Goal: Book appointment/travel/reservation

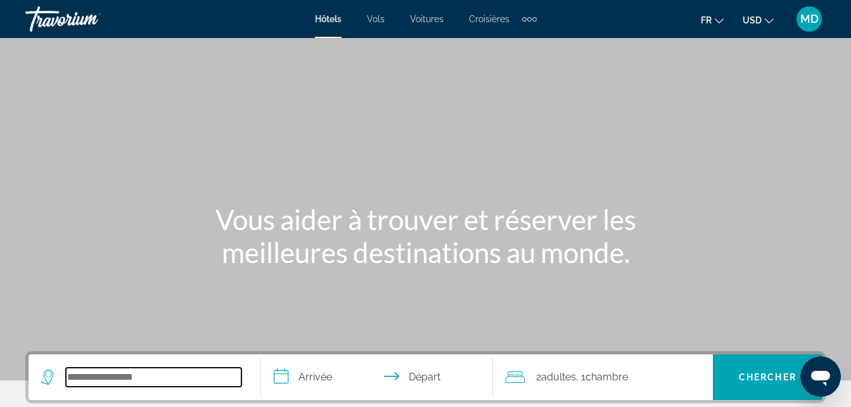
click at [165, 378] on input "Search widget" at bounding box center [154, 377] width 176 height 19
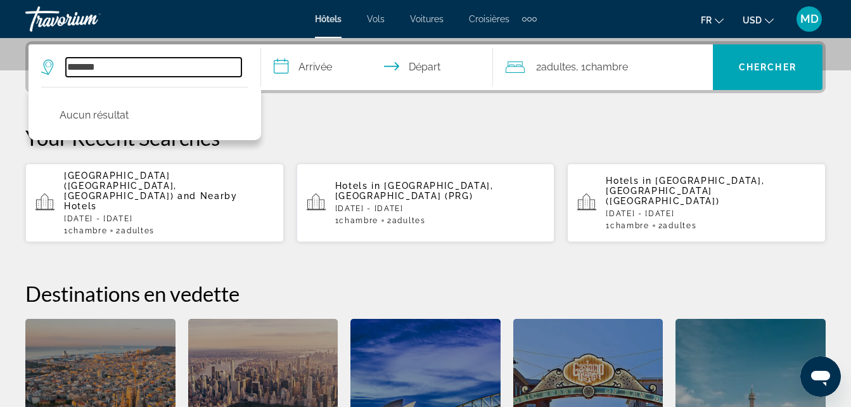
drag, startPoint x: 143, startPoint y: 68, endPoint x: 63, endPoint y: 74, distance: 80.0
click at [63, 74] on div "*******" at bounding box center [141, 67] width 200 height 19
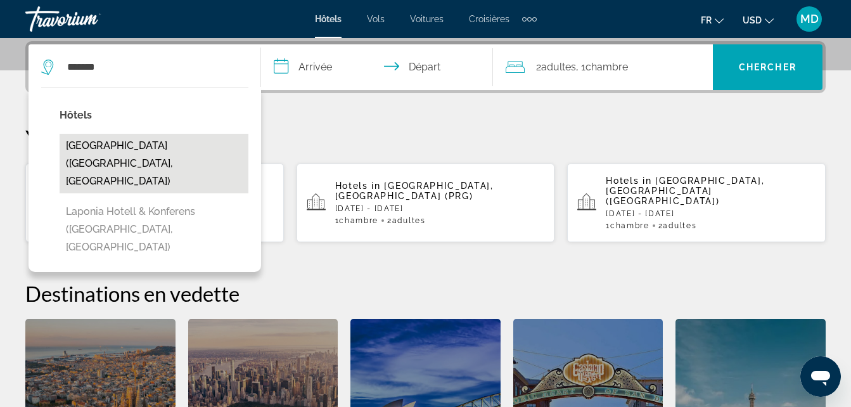
click at [157, 152] on button "Laponia Hotel Gramado (Canela, BR)" at bounding box center [154, 164] width 189 height 60
type input "**********"
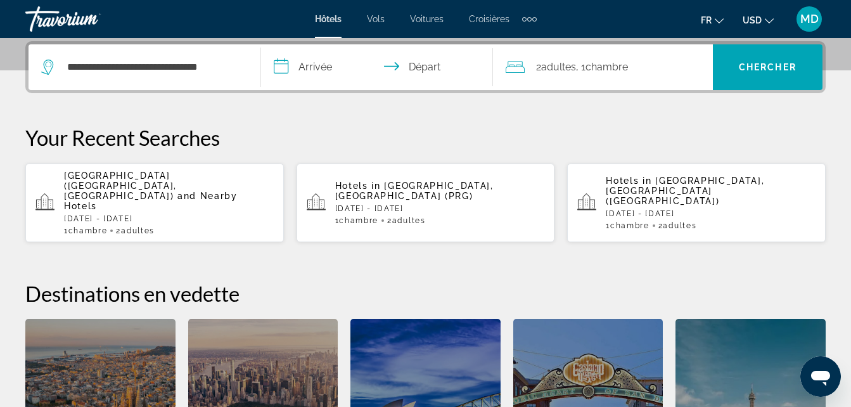
click at [334, 63] on input "**********" at bounding box center [380, 68] width 238 height 49
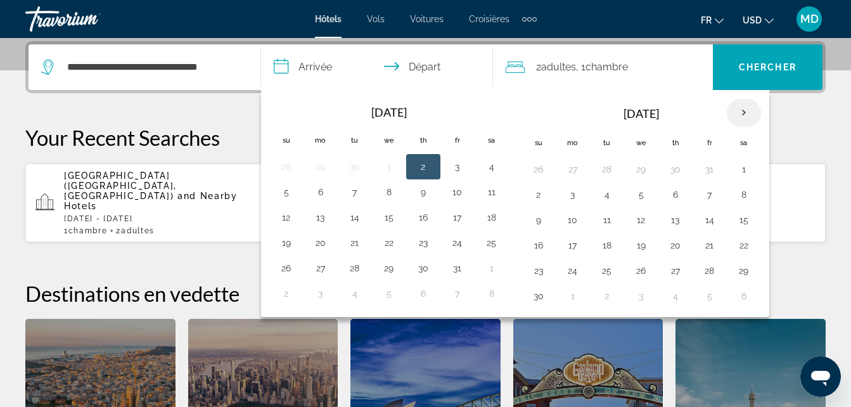
click at [750, 125] on th "Next month" at bounding box center [744, 113] width 34 height 28
click at [393, 215] on button "17" at bounding box center [389, 220] width 20 height 18
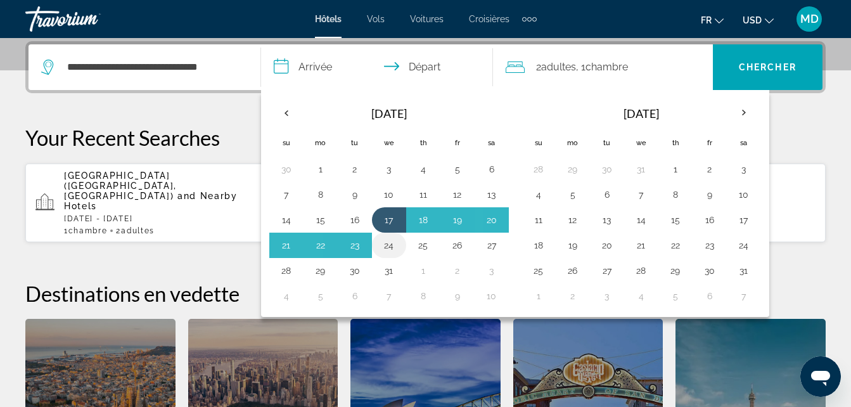
click at [388, 247] on button "24" at bounding box center [389, 245] width 20 height 18
type input "**********"
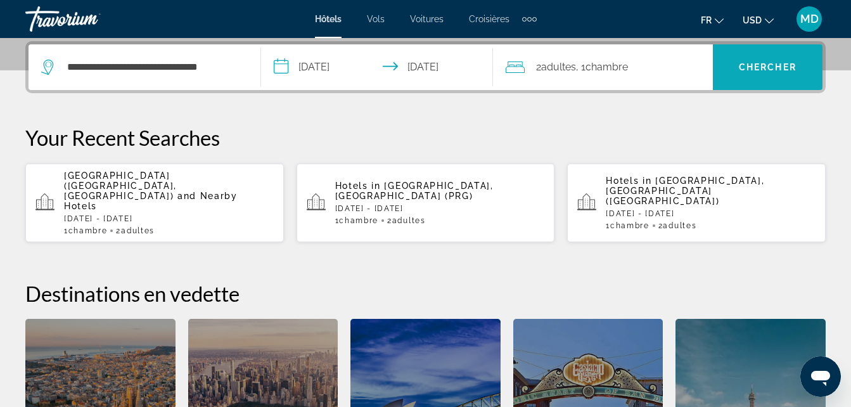
click at [762, 60] on span "Search widget" at bounding box center [768, 67] width 110 height 30
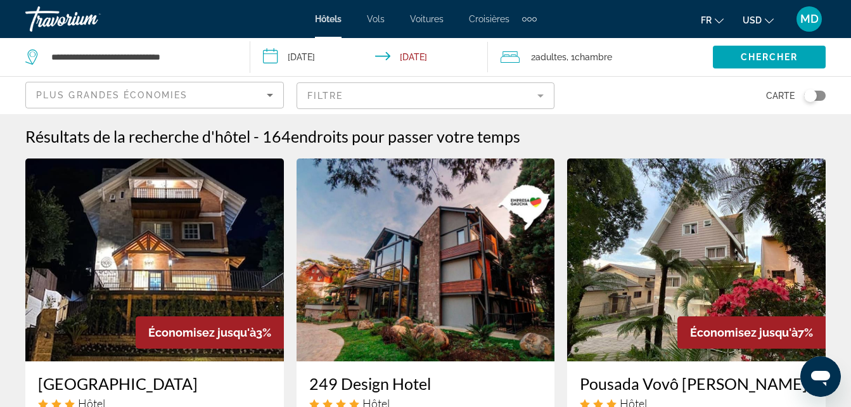
click at [767, 18] on icon "Change currency" at bounding box center [769, 20] width 9 height 9
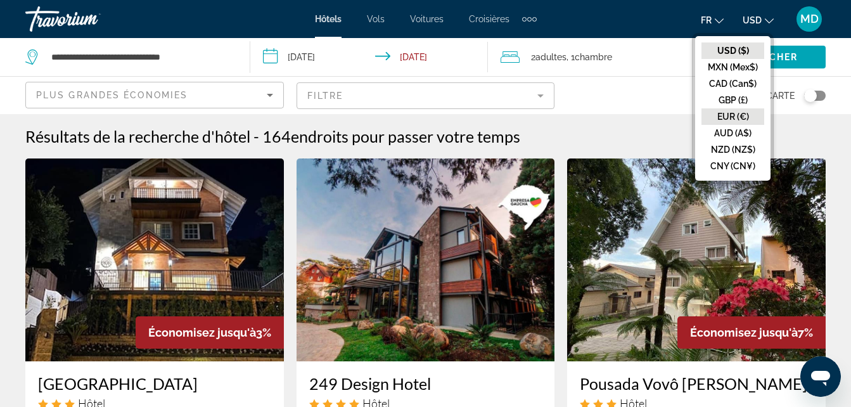
click at [743, 113] on button "EUR (€)" at bounding box center [733, 116] width 63 height 16
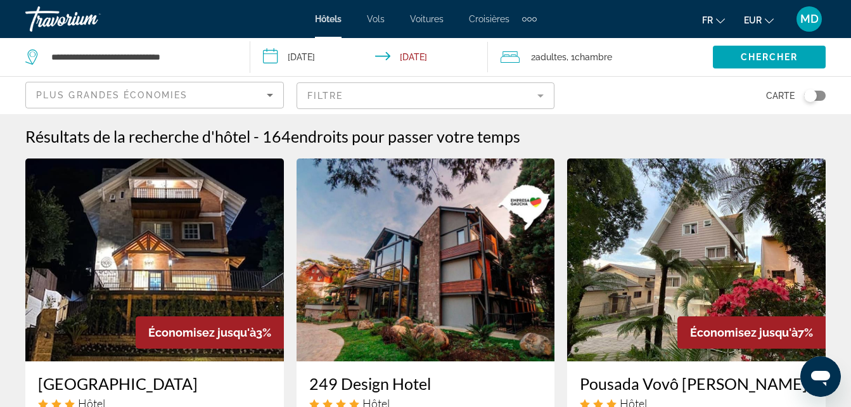
click at [848, 33] on div "Hôtels Vols Voitures Croisières Activités Hôtels Vols Voitures Croisières Activ…" at bounding box center [425, 19] width 851 height 33
click at [508, 94] on mat-form-field "Filtre" at bounding box center [426, 95] width 259 height 27
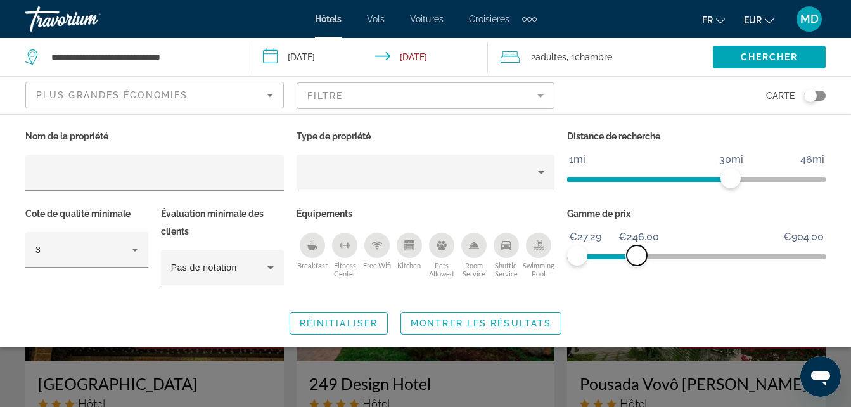
drag, startPoint x: 815, startPoint y: 249, endPoint x: 637, endPoint y: 269, distance: 179.2
click at [637, 269] on div "Gamme de prix €27.29 €904.00 €27.29 €246.00 €27.29 - €196.86" at bounding box center [696, 252] width 271 height 94
click at [446, 324] on span "Montrer les résultats" at bounding box center [481, 323] width 141 height 10
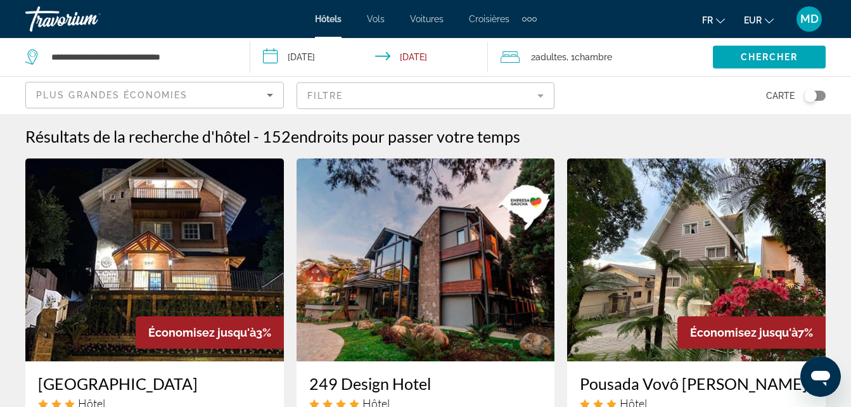
click at [519, 103] on mat-form-field "Filtre" at bounding box center [426, 95] width 259 height 27
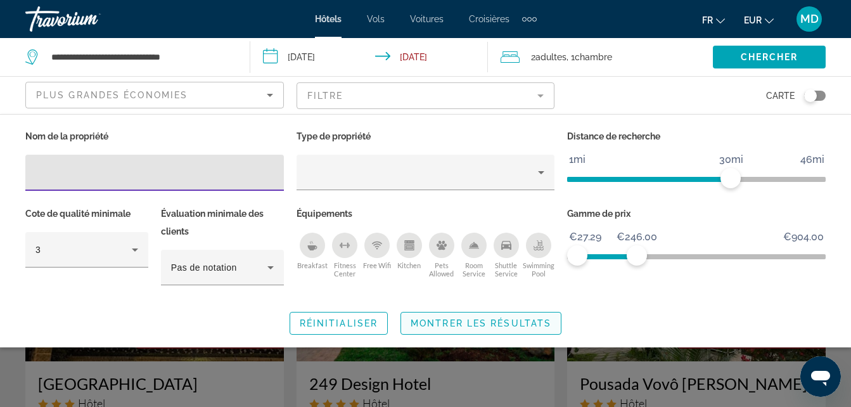
click at [534, 316] on span "Search widget" at bounding box center [481, 323] width 160 height 30
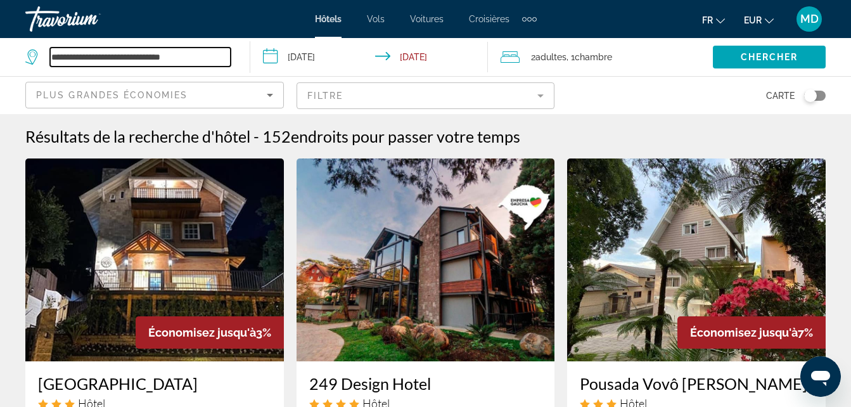
click at [186, 54] on input "**********" at bounding box center [140, 57] width 181 height 19
drag, startPoint x: 208, startPoint y: 59, endPoint x: 55, endPoint y: 60, distance: 152.7
click at [55, 60] on input "**********" at bounding box center [140, 57] width 181 height 19
type input "*"
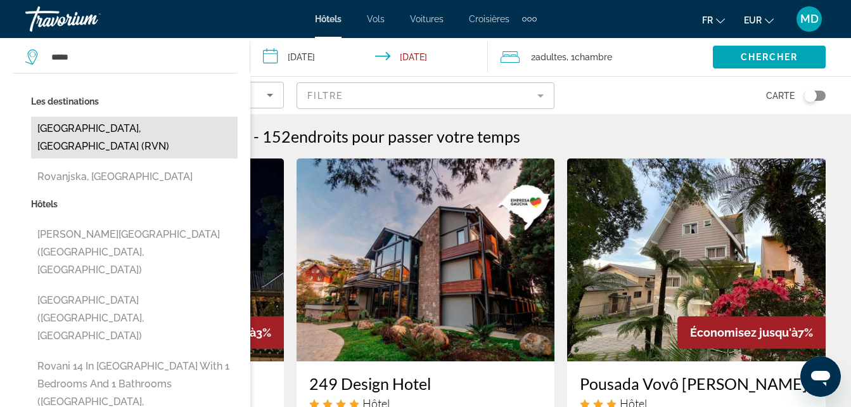
click at [140, 137] on button "Rovaniemi, Finland (RVN)" at bounding box center [134, 138] width 207 height 42
type input "**********"
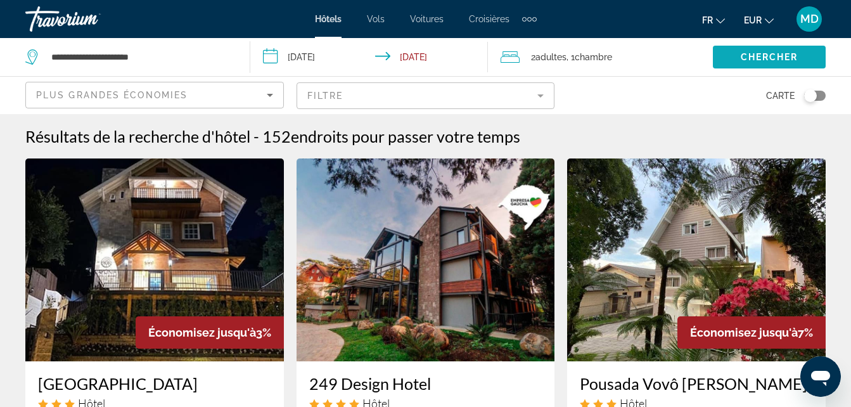
click at [788, 65] on span "Search widget" at bounding box center [769, 57] width 113 height 30
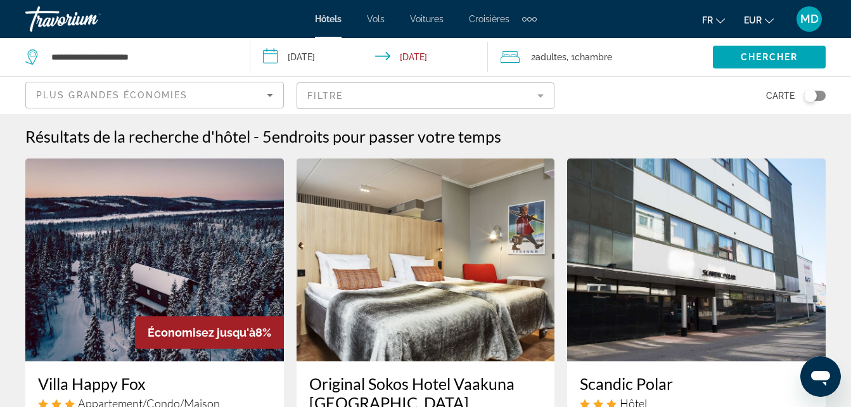
click at [770, 11] on button "EUR USD ($) MXN (Mex$) CAD (Can$) GBP (£) EUR (€) AUD (A$) NZD (NZ$) CNY (CN¥)" at bounding box center [759, 20] width 30 height 18
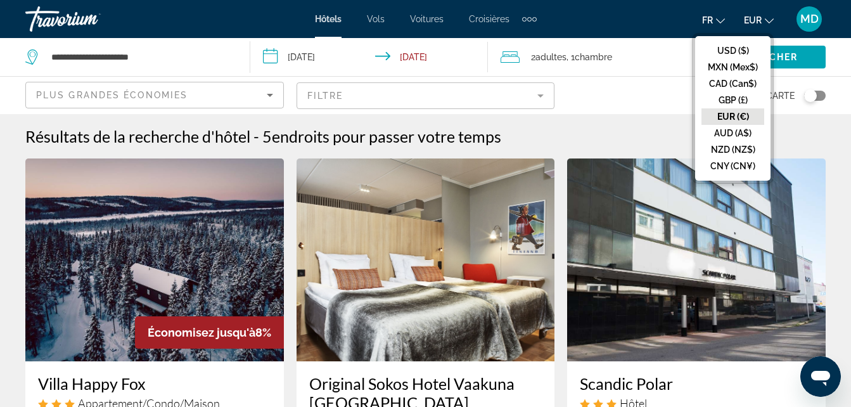
click at [521, 93] on mat-form-field "Filtre" at bounding box center [426, 95] width 259 height 27
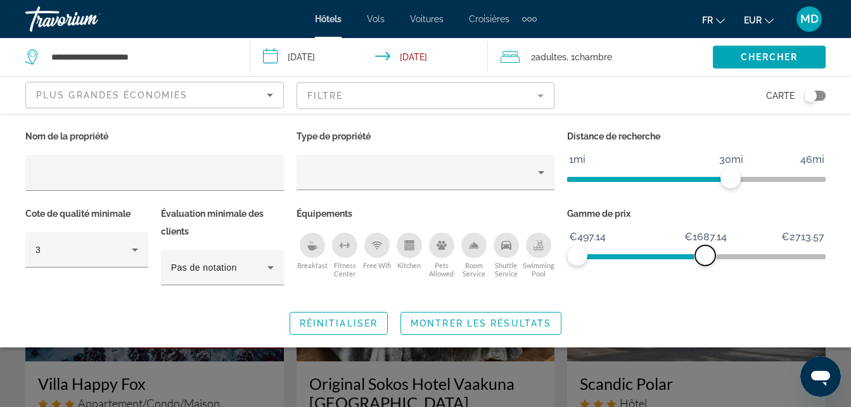
drag, startPoint x: 816, startPoint y: 253, endPoint x: 679, endPoint y: 253, distance: 136.9
drag, startPoint x: 679, startPoint y: 253, endPoint x: 485, endPoint y: 326, distance: 207.4
click at [485, 326] on span "Montrer les résultats" at bounding box center [481, 323] width 141 height 10
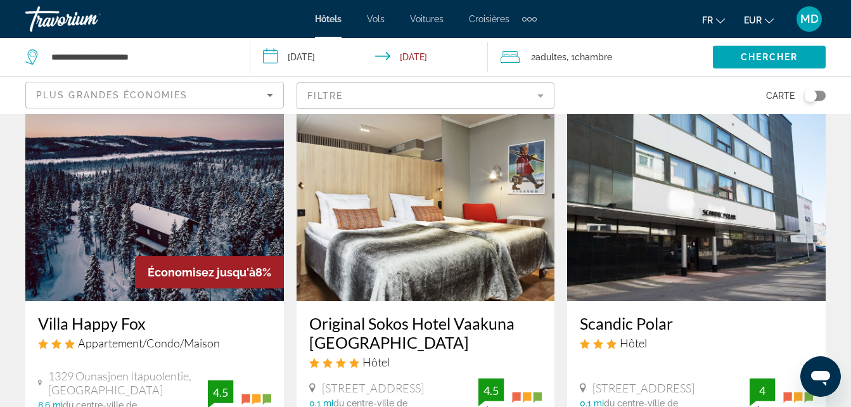
scroll to position [6, 0]
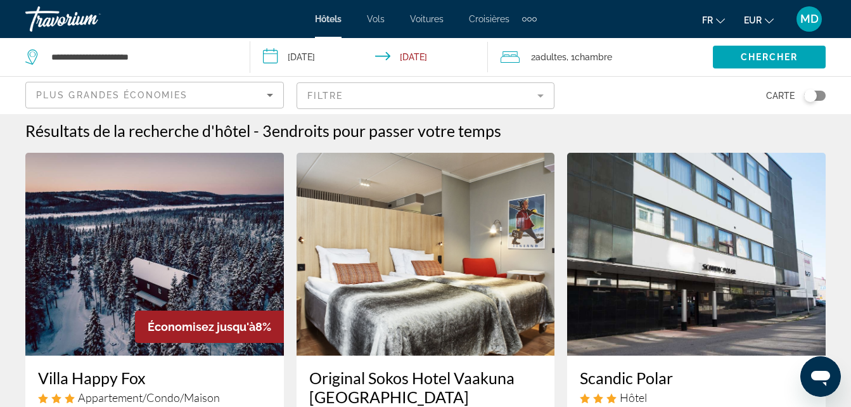
click at [337, 49] on input "**********" at bounding box center [371, 59] width 243 height 42
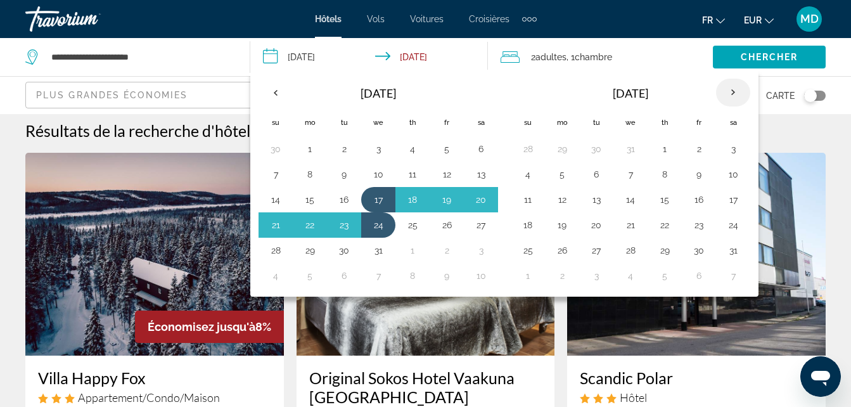
click at [736, 94] on th "Next month" at bounding box center [733, 93] width 34 height 28
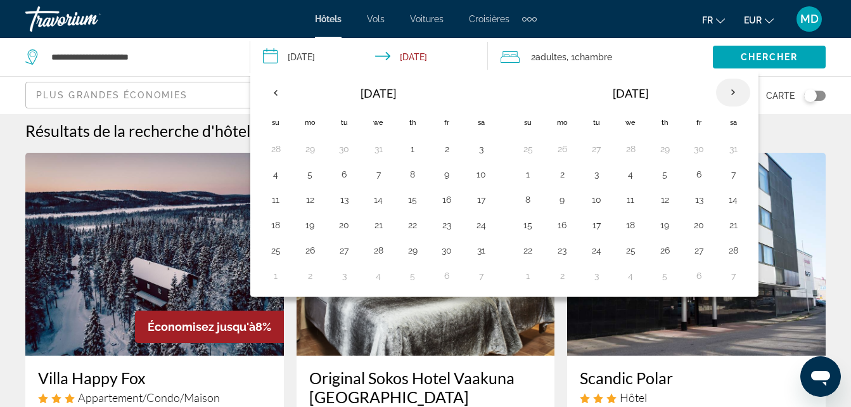
click at [736, 94] on th "Next month" at bounding box center [733, 93] width 34 height 28
click at [417, 201] on button "12" at bounding box center [412, 200] width 20 height 18
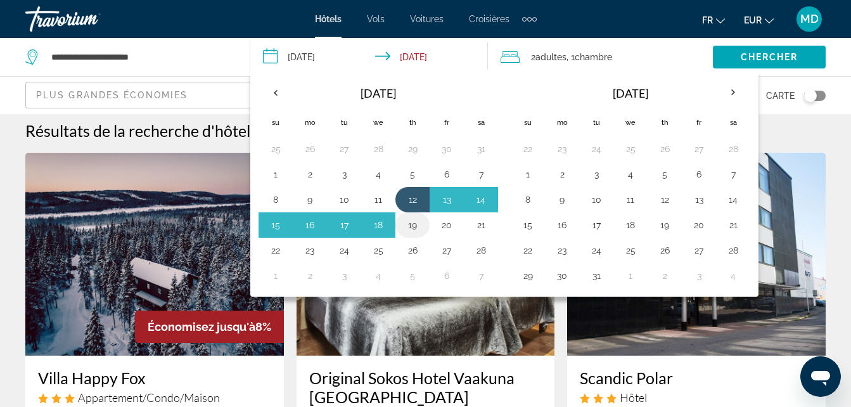
click at [416, 221] on button "19" at bounding box center [412, 225] width 20 height 18
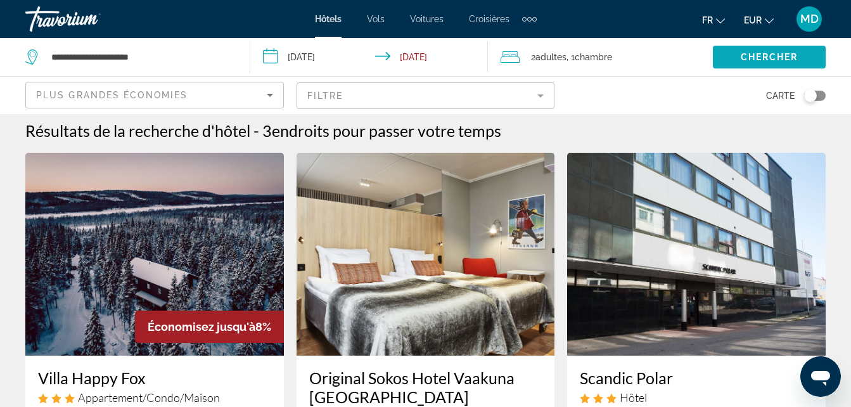
click at [794, 64] on span "Search widget" at bounding box center [769, 57] width 113 height 30
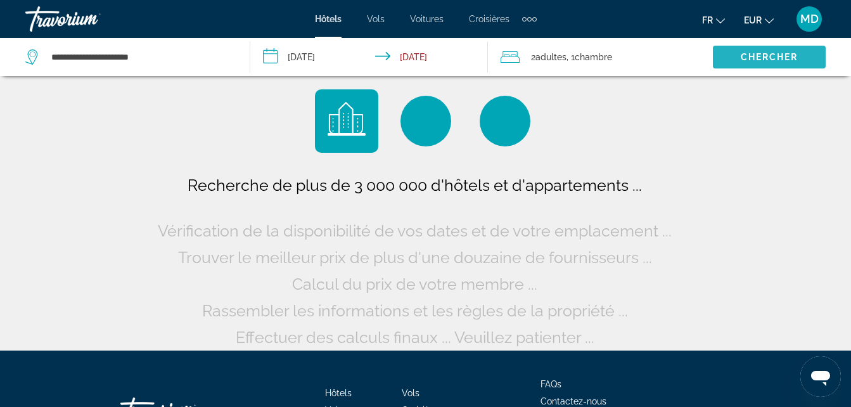
scroll to position [0, 0]
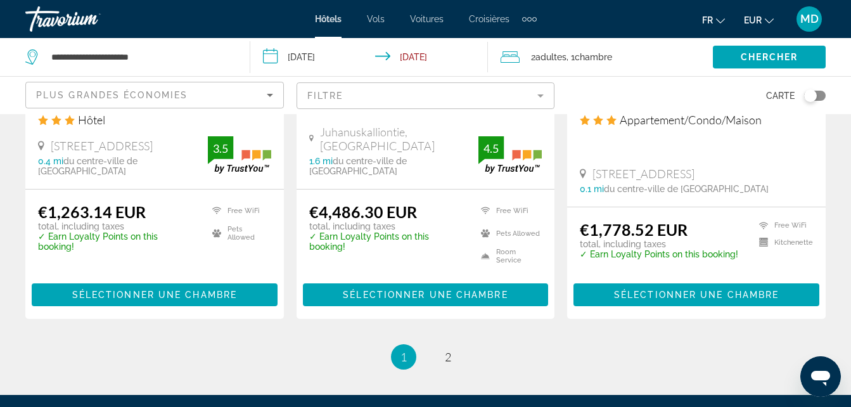
scroll to position [1757, 0]
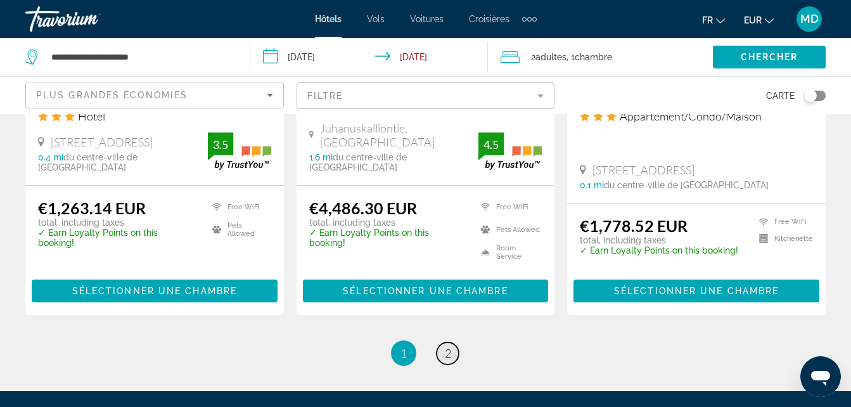
click at [446, 346] on span "2" at bounding box center [448, 353] width 6 height 14
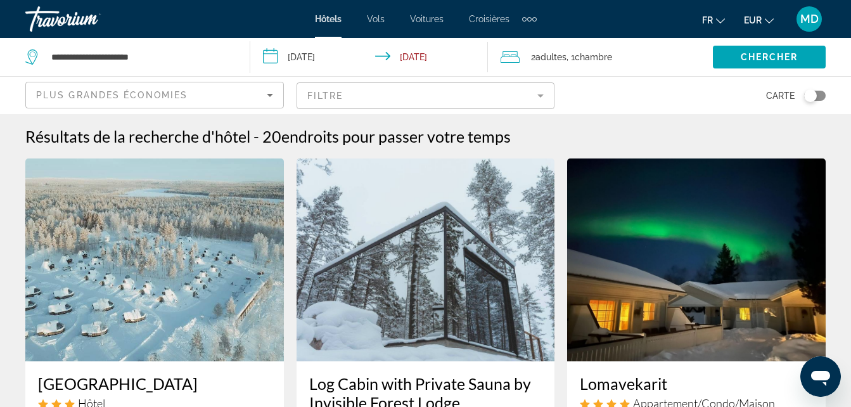
click at [340, 46] on input "**********" at bounding box center [371, 59] width 243 height 42
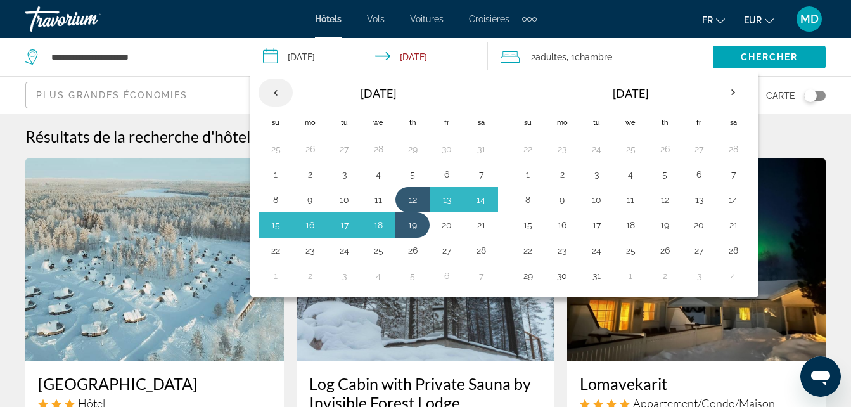
click at [278, 90] on th "Previous month" at bounding box center [276, 93] width 34 height 28
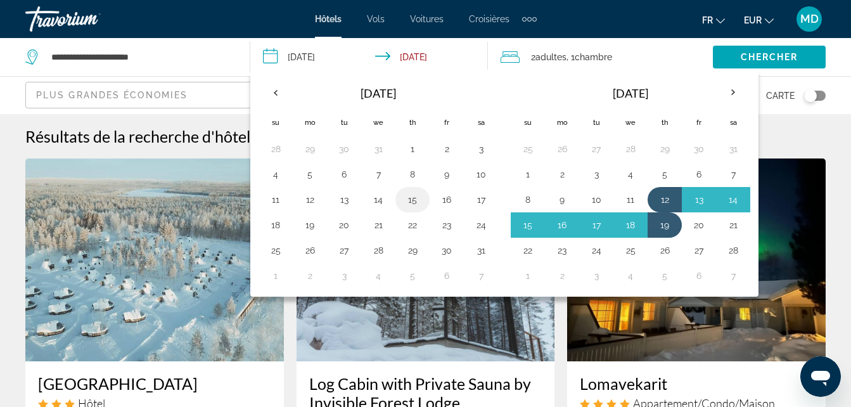
click at [416, 202] on button "15" at bounding box center [412, 200] width 20 height 18
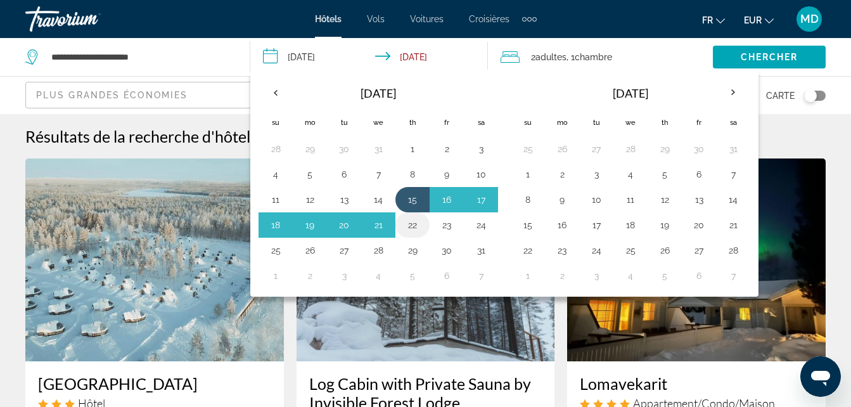
click at [407, 220] on button "22" at bounding box center [412, 225] width 20 height 18
type input "**********"
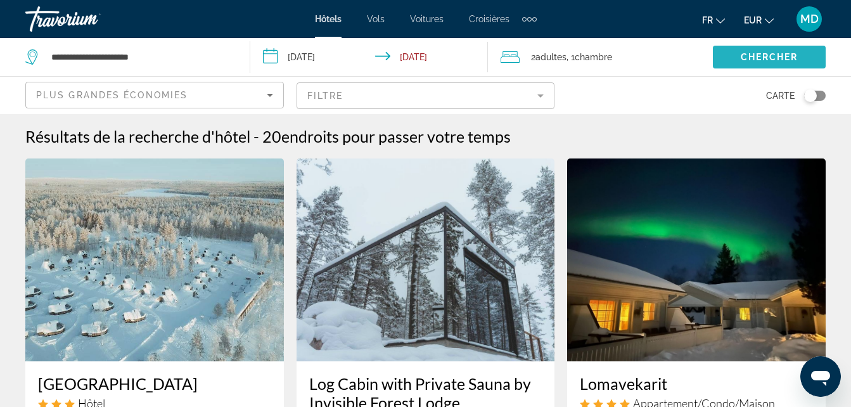
click at [787, 46] on span "Search widget" at bounding box center [769, 57] width 113 height 30
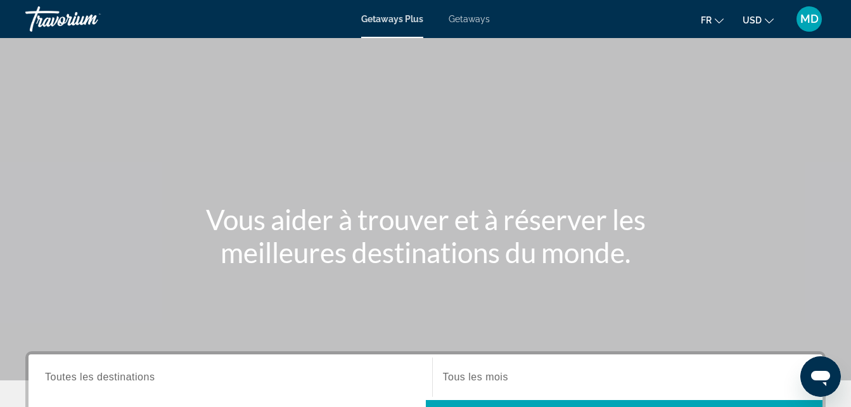
click at [130, 375] on span "Toutes les destinations" at bounding box center [100, 376] width 110 height 11
click at [130, 375] on input "Destination Toutes les destinations" at bounding box center [230, 377] width 371 height 15
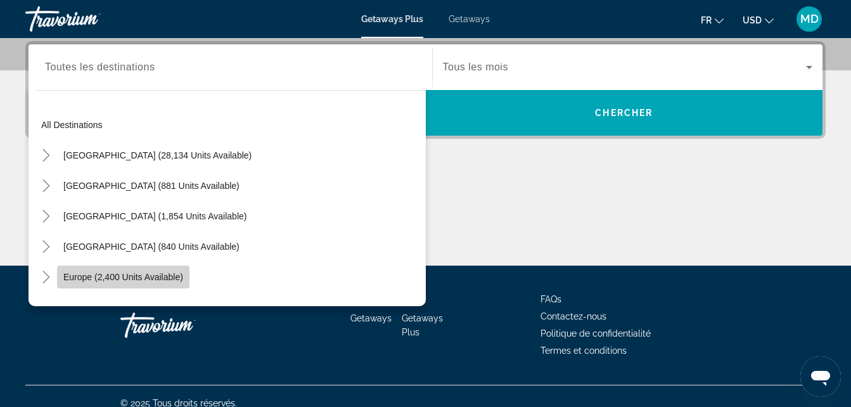
click at [136, 274] on span "Europe (2,400 units available)" at bounding box center [123, 277] width 120 height 10
type input "**********"
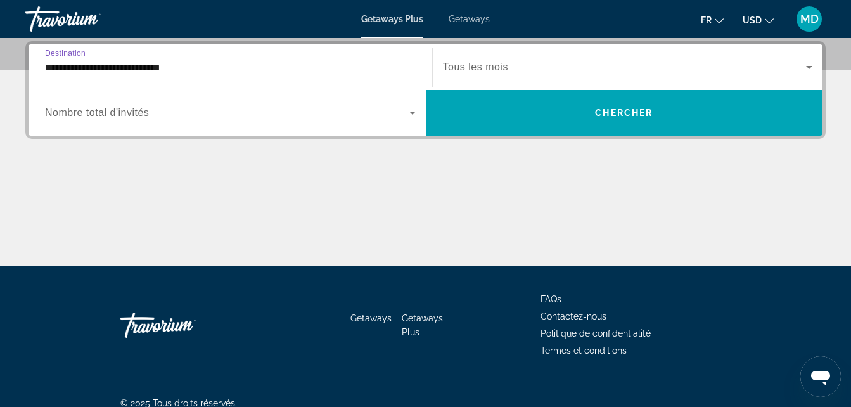
click at [405, 108] on icon "Search widget" at bounding box center [412, 112] width 15 height 15
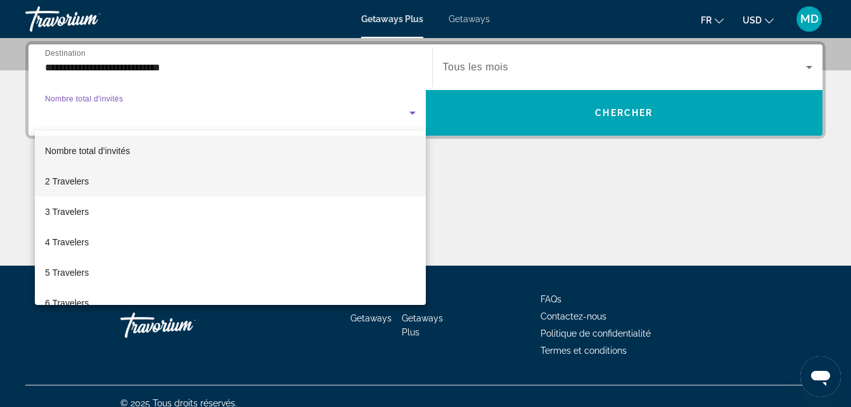
click at [268, 182] on mat-option "2 Travelers" at bounding box center [230, 181] width 391 height 30
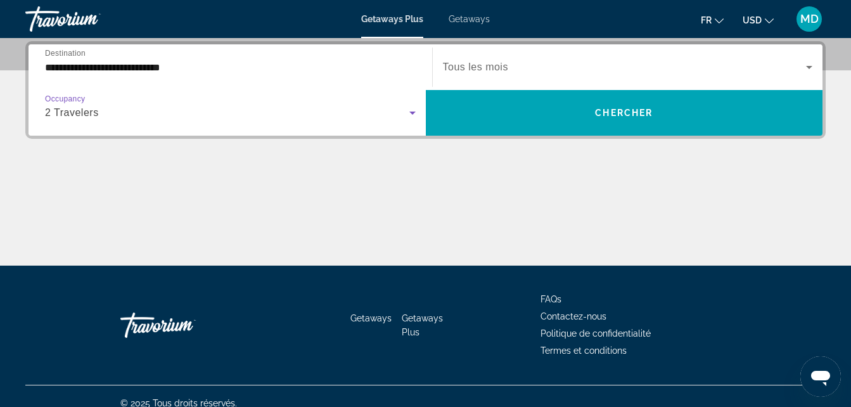
click at [539, 72] on span "Search widget" at bounding box center [625, 67] width 364 height 15
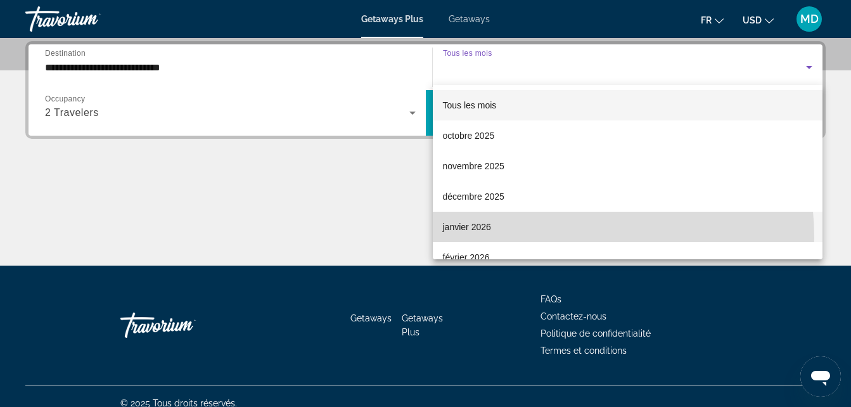
click at [534, 238] on mat-option "janvier 2026" at bounding box center [628, 227] width 390 height 30
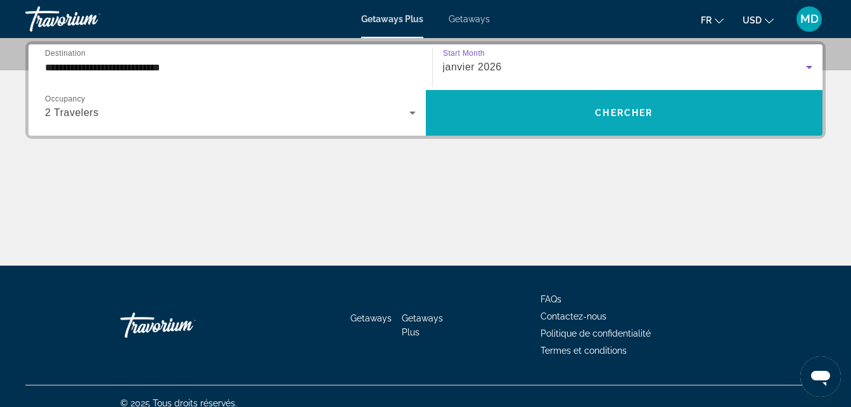
click at [586, 119] on span "Search widget" at bounding box center [624, 113] width 397 height 30
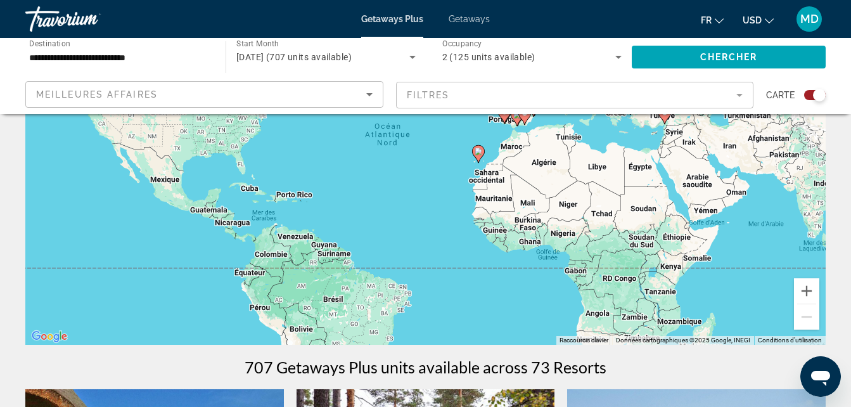
scroll to position [133, 0]
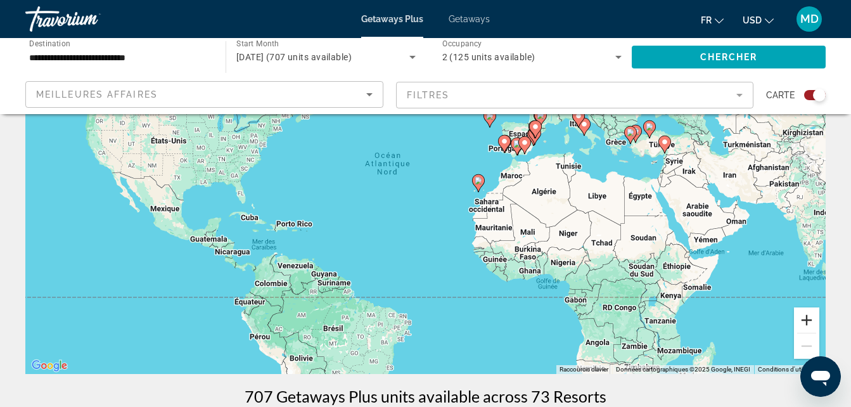
click at [816, 326] on button "Zoom avant" at bounding box center [806, 319] width 25 height 25
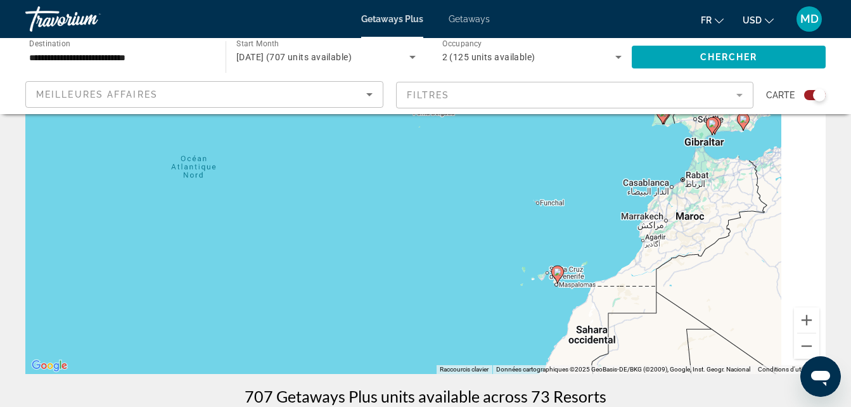
drag, startPoint x: 736, startPoint y: 209, endPoint x: 477, endPoint y: 368, distance: 303.8
click at [477, 368] on div "Pour activer le glissement avec le clavier, appuyez sur Alt+Entrée. Une fois ce…" at bounding box center [425, 184] width 800 height 380
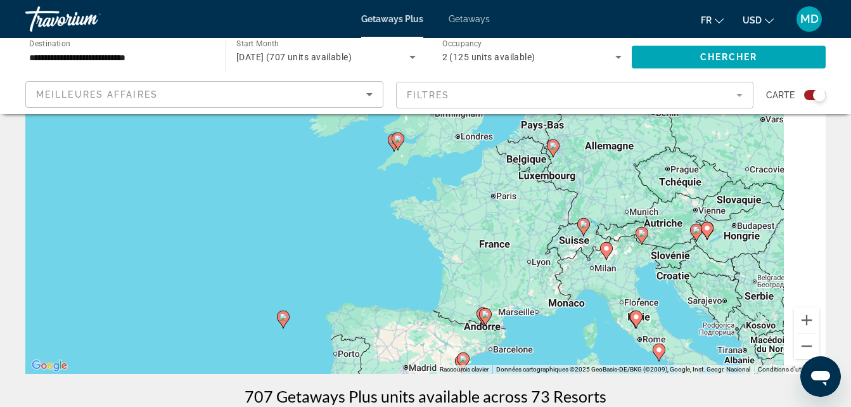
drag, startPoint x: 679, startPoint y: 157, endPoint x: 548, endPoint y: 404, distance: 280.4
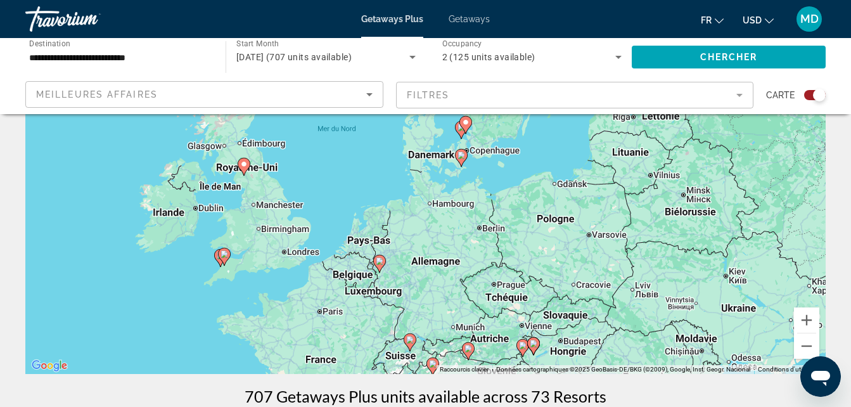
drag, startPoint x: 523, startPoint y: 279, endPoint x: 382, endPoint y: 435, distance: 210.4
click at [382, 274] on html "**********" at bounding box center [425, 70] width 851 height 407
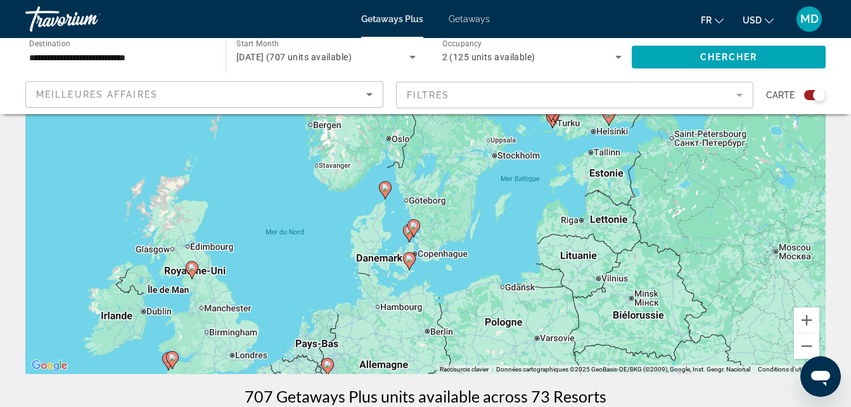
drag, startPoint x: 442, startPoint y: 238, endPoint x: 375, endPoint y: 373, distance: 150.2
click at [375, 373] on div "Pour activer le glissement avec le clavier, appuyez sur Alt+Entrée. Une fois ce…" at bounding box center [425, 184] width 800 height 380
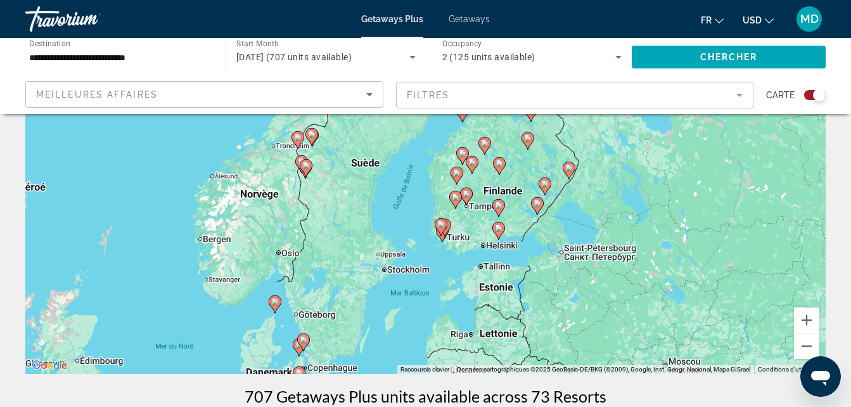
drag, startPoint x: 498, startPoint y: 194, endPoint x: 388, endPoint y: 346, distance: 187.9
click at [388, 346] on div "Pour activer le glissement avec le clavier, appuyez sur Alt+Entrée. Une fois ce…" at bounding box center [425, 184] width 800 height 380
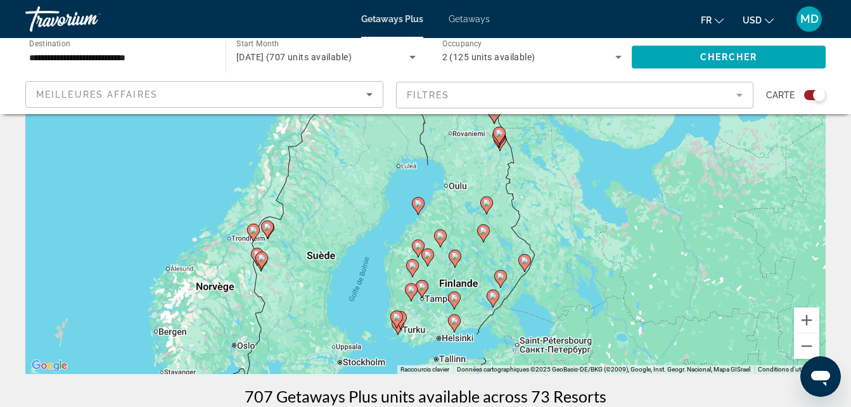
drag, startPoint x: 423, startPoint y: 241, endPoint x: 382, endPoint y: 338, distance: 105.4
click at [382, 338] on div "Pour activer le glissement avec le clavier, appuyez sur Alt+Entrée. Une fois ce…" at bounding box center [425, 184] width 800 height 380
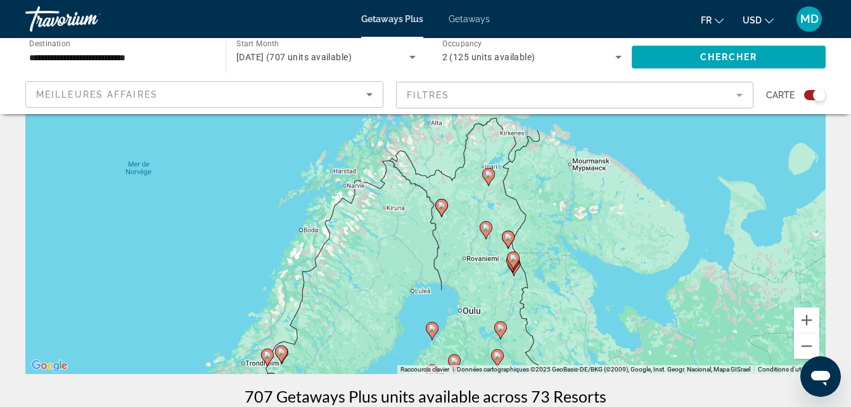
drag, startPoint x: 478, startPoint y: 200, endPoint x: 442, endPoint y: 334, distance: 138.5
click at [442, 334] on div "Pour activer le glissement avec le clavier, appuyez sur Alt+Entrée. Une fois ce…" at bounding box center [425, 184] width 800 height 380
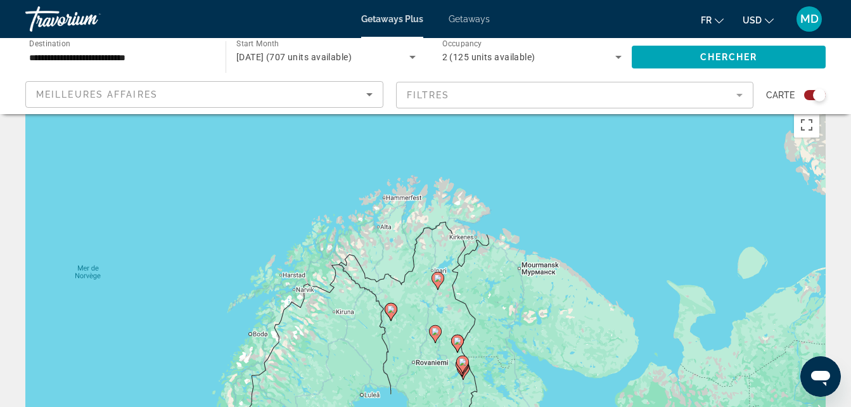
scroll to position [16, 0]
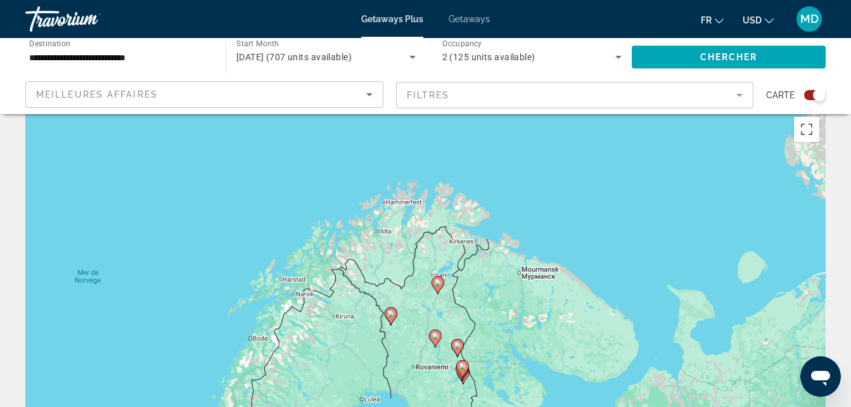
click at [441, 287] on icon "Main content" at bounding box center [437, 285] width 11 height 16
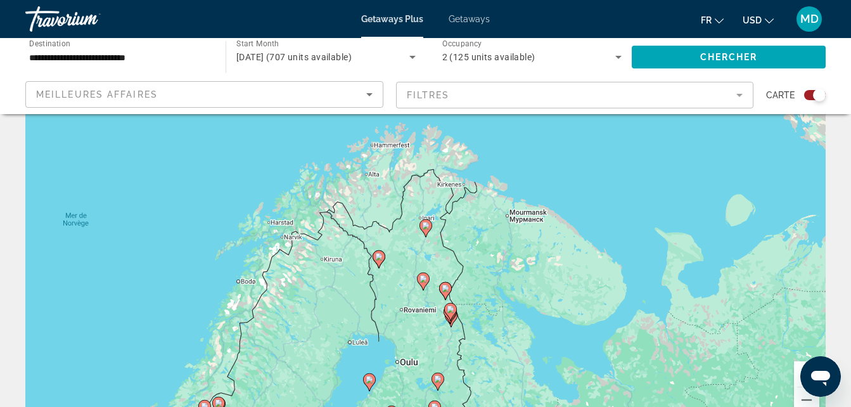
scroll to position [141, 0]
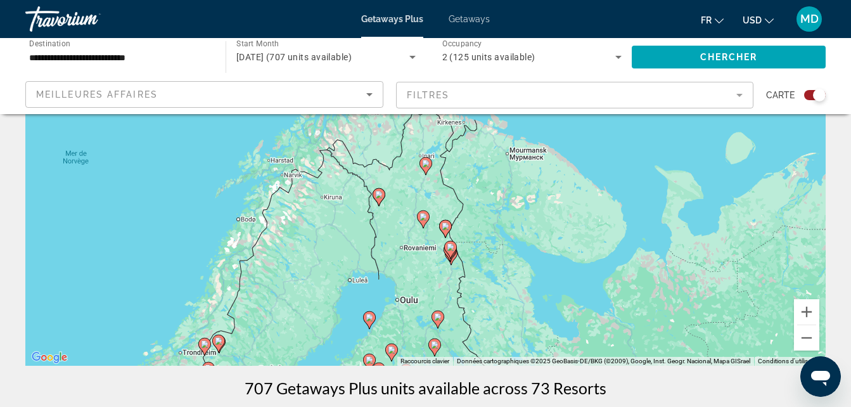
click at [429, 164] on image "Main content" at bounding box center [426, 164] width 8 height 8
type input "**********"
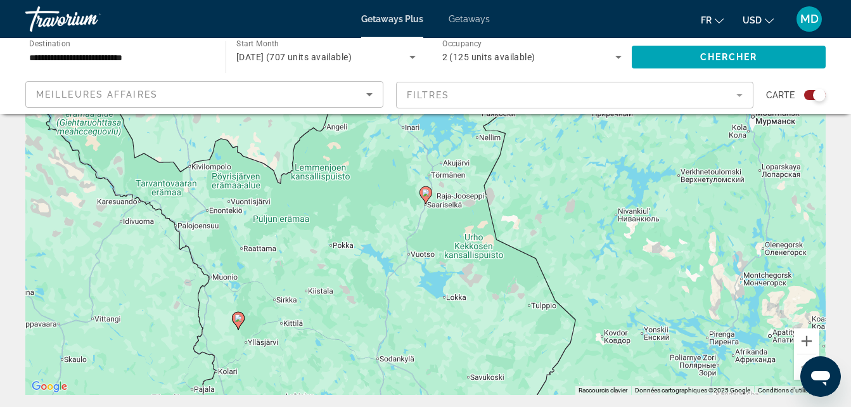
scroll to position [100, 0]
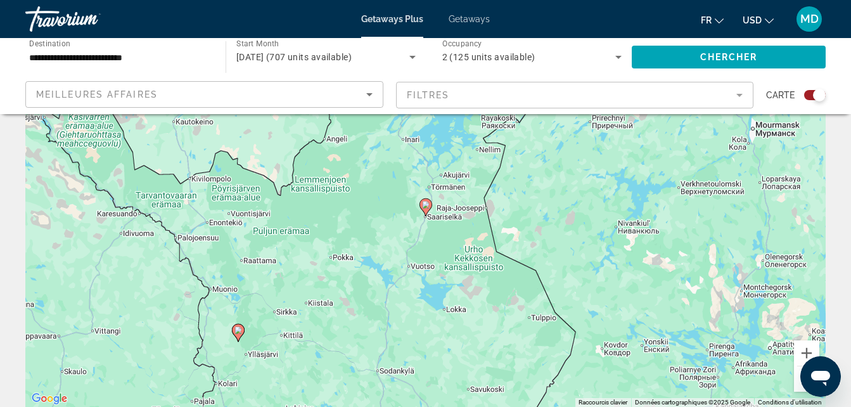
click at [634, 119] on div "Pour naviguer, appuyez sur les touches fléchées. Pour activer le glissement ave…" at bounding box center [425, 217] width 800 height 380
click at [626, 102] on mat-form-field "Filtres" at bounding box center [575, 95] width 358 height 27
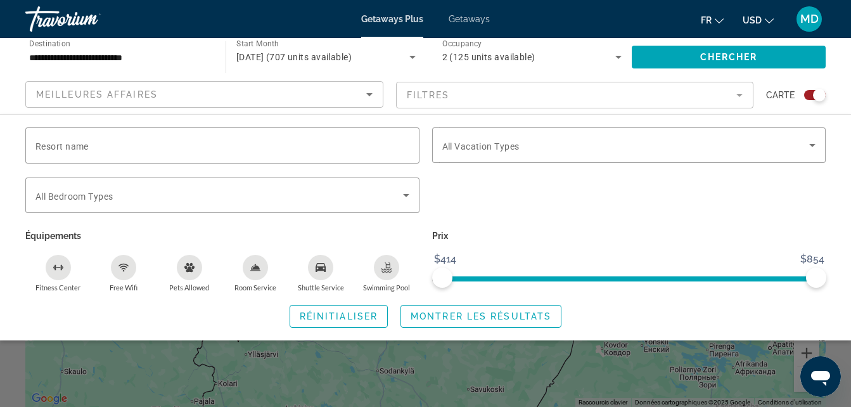
click at [272, 108] on div "Meilleures affaires" at bounding box center [204, 95] width 358 height 28
click at [297, 82] on div "Meilleures affaires" at bounding box center [204, 99] width 337 height 35
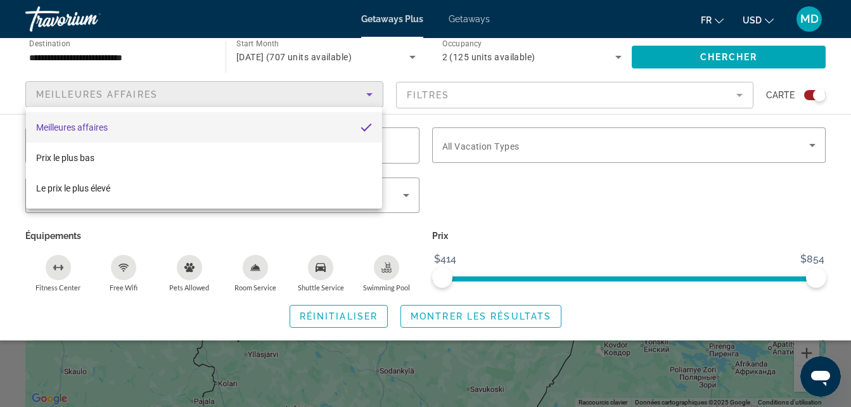
click at [526, 352] on div at bounding box center [425, 203] width 851 height 407
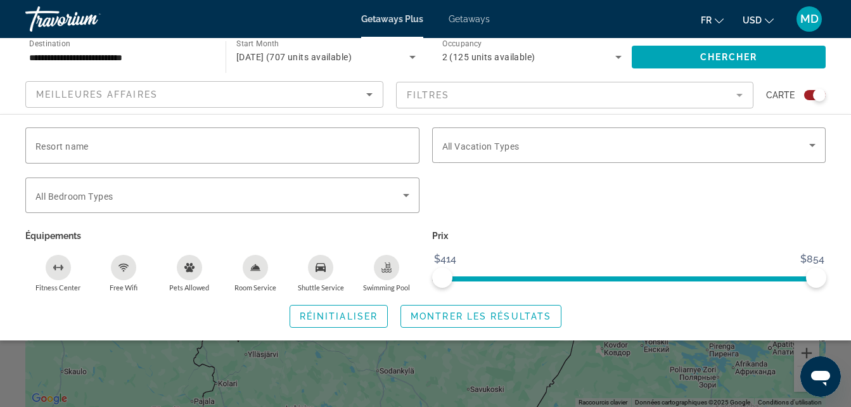
click at [526, 352] on div "Search widget" at bounding box center [425, 298] width 851 height 217
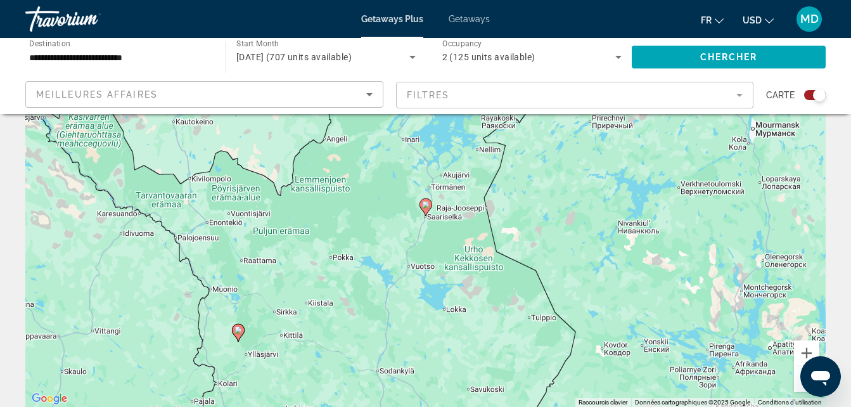
click at [240, 328] on image "Main content" at bounding box center [238, 330] width 8 height 8
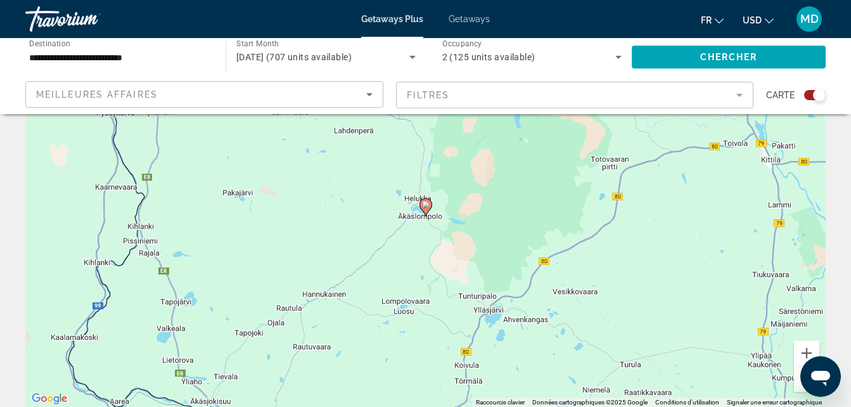
click at [425, 210] on icon "Main content" at bounding box center [425, 207] width 11 height 16
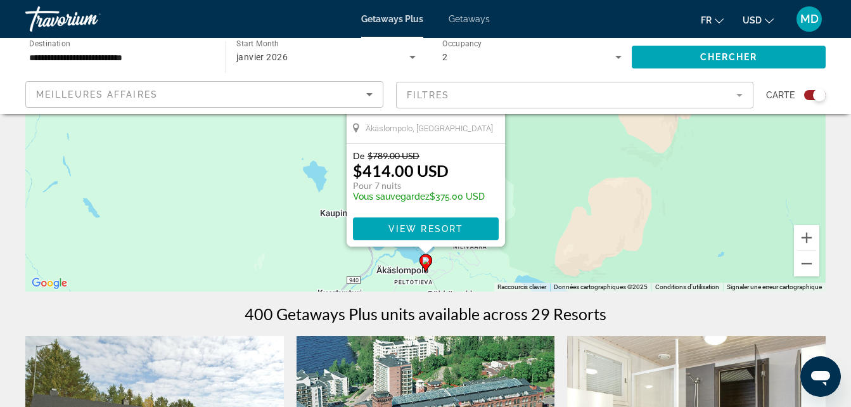
scroll to position [195, 0]
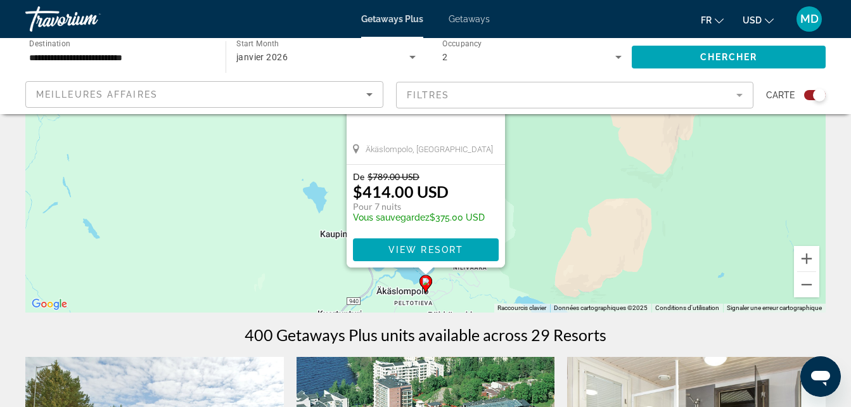
click at [766, 20] on icon "Change currency" at bounding box center [769, 20] width 9 height 5
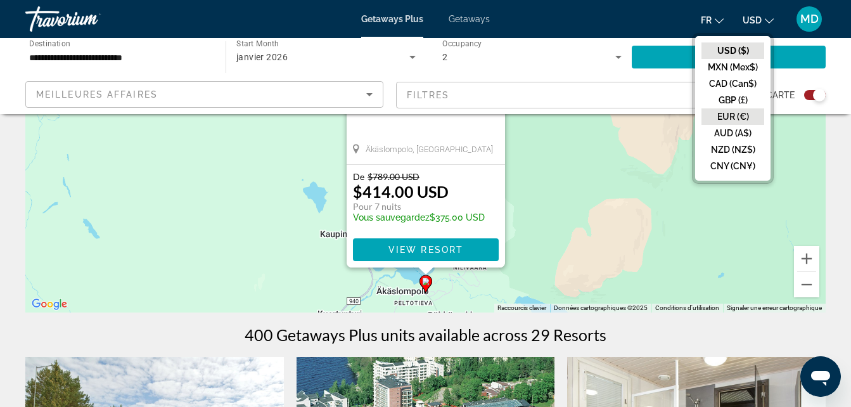
click at [734, 114] on button "EUR (€)" at bounding box center [733, 116] width 63 height 16
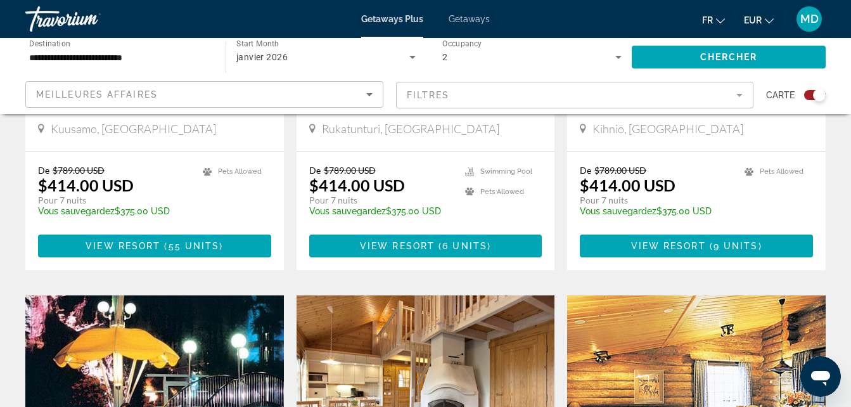
scroll to position [296, 0]
